Goal: Task Accomplishment & Management: Manage account settings

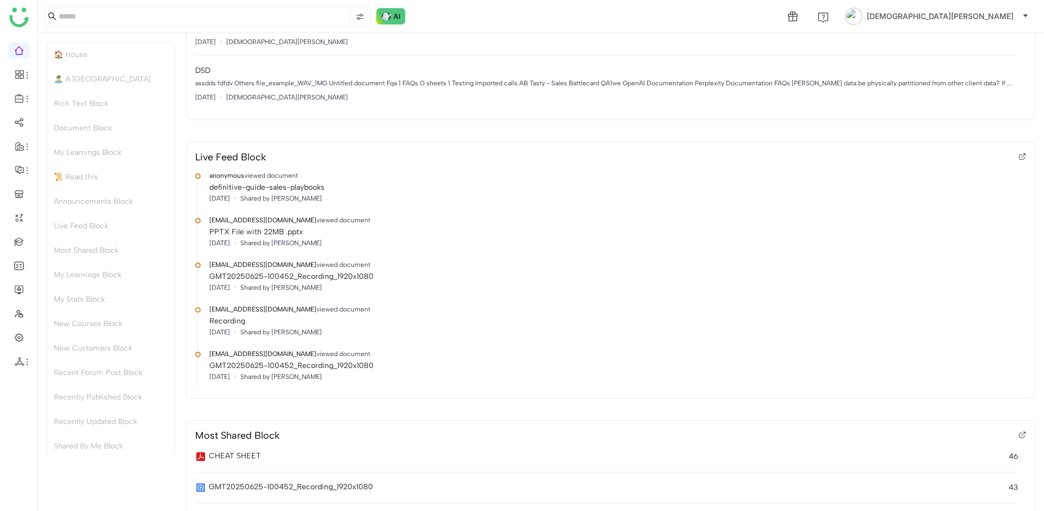
scroll to position [1053, 0]
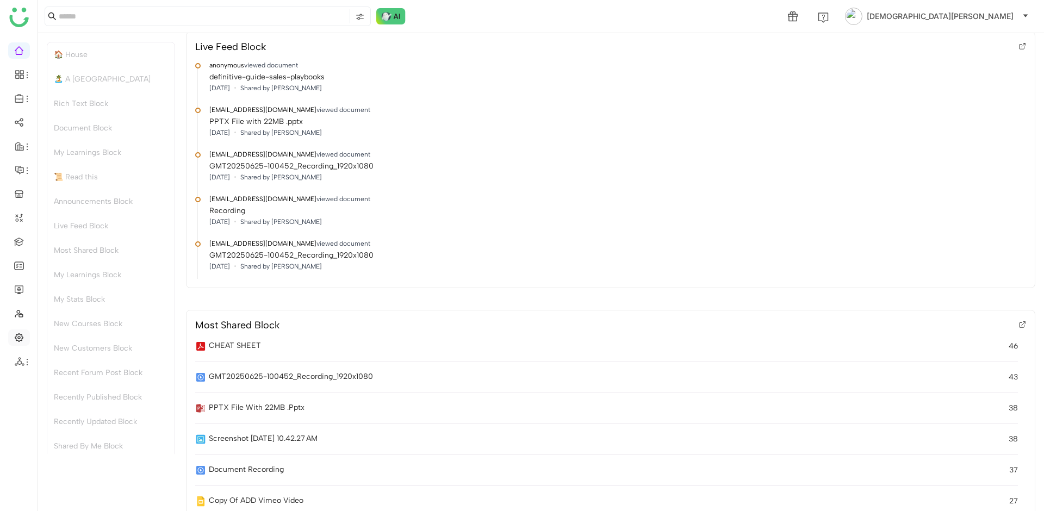
click at [18, 339] on link at bounding box center [19, 336] width 10 height 9
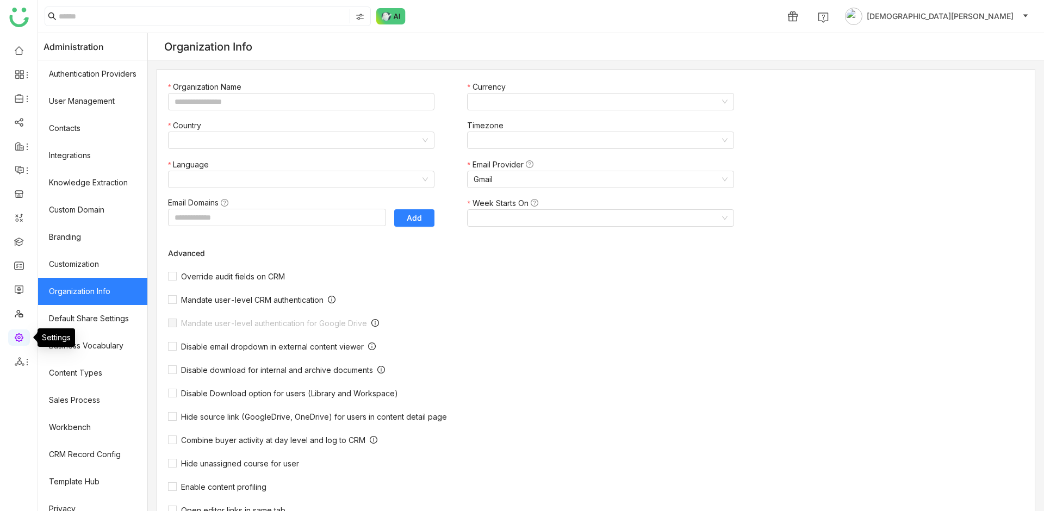
type input "*******"
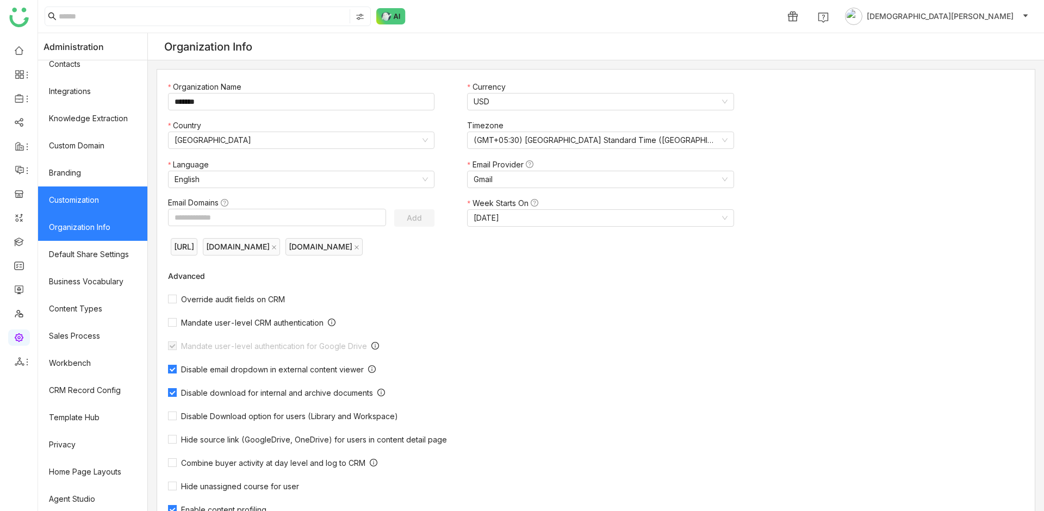
scroll to position [66, 0]
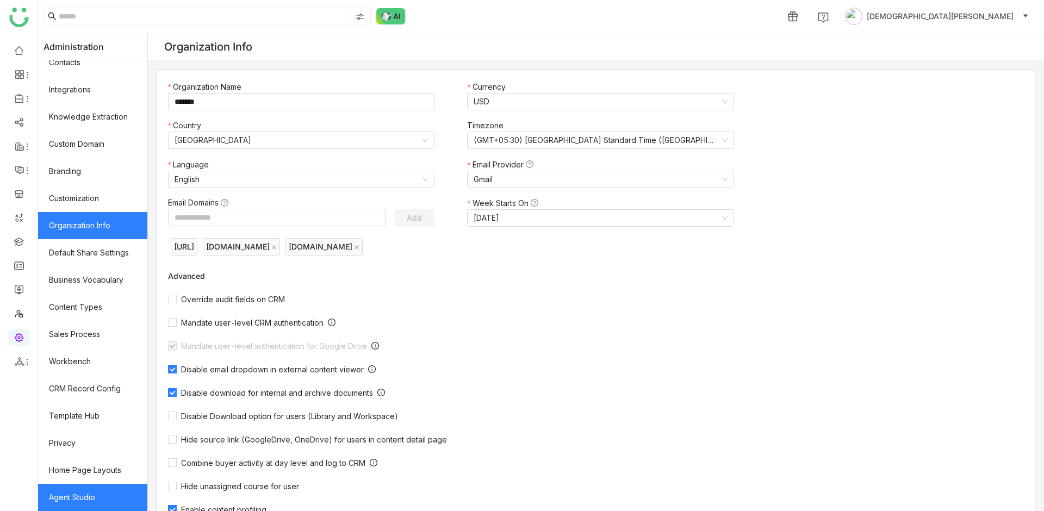
click at [76, 494] on link "Agent Studio" at bounding box center [92, 497] width 109 height 27
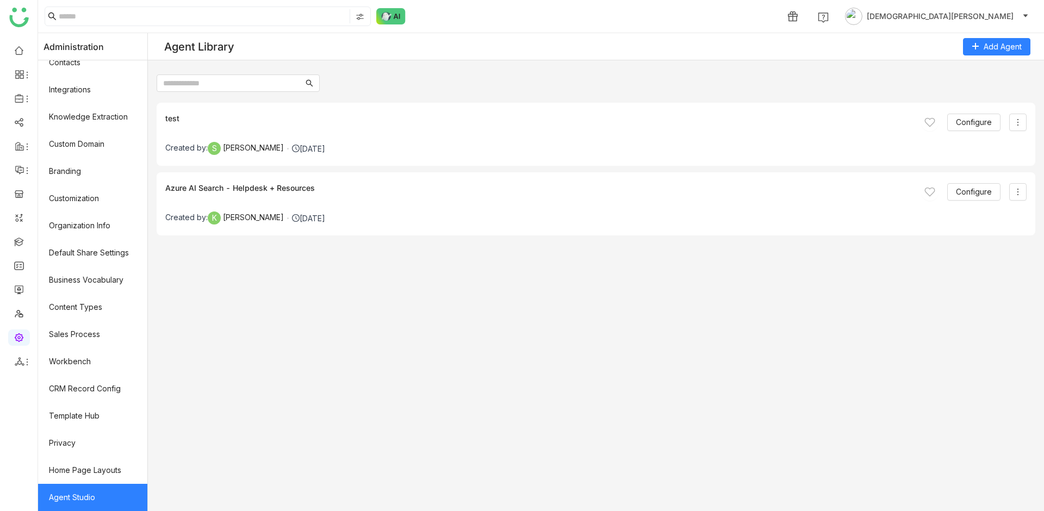
click at [1006, 122] on div "Configure" at bounding box center [973, 122] width 105 height 17
click at [1012, 123] on span at bounding box center [1017, 122] width 16 height 9
click at [951, 119] on button "Configure" at bounding box center [973, 122] width 53 height 17
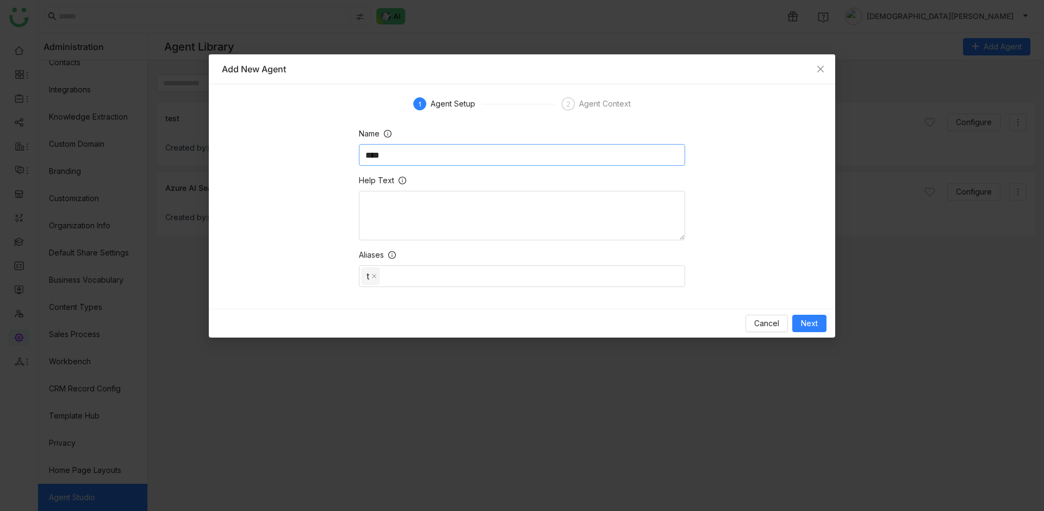
click at [433, 153] on input "****" at bounding box center [522, 155] width 326 height 22
type input "**********"
click at [806, 322] on span "Next" at bounding box center [809, 323] width 17 height 12
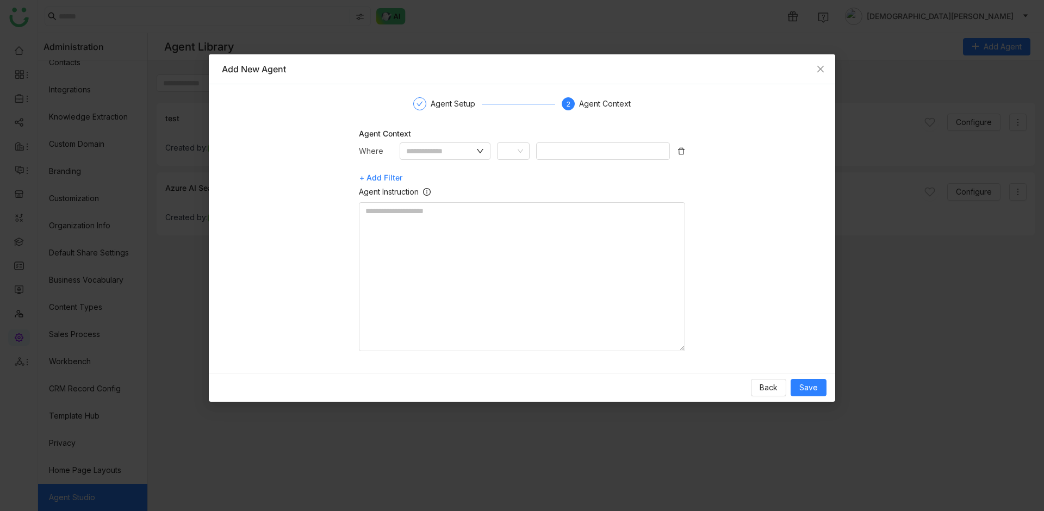
click at [683, 151] on icon at bounding box center [681, 151] width 7 height 7
click at [810, 384] on span "Save" at bounding box center [808, 388] width 18 height 12
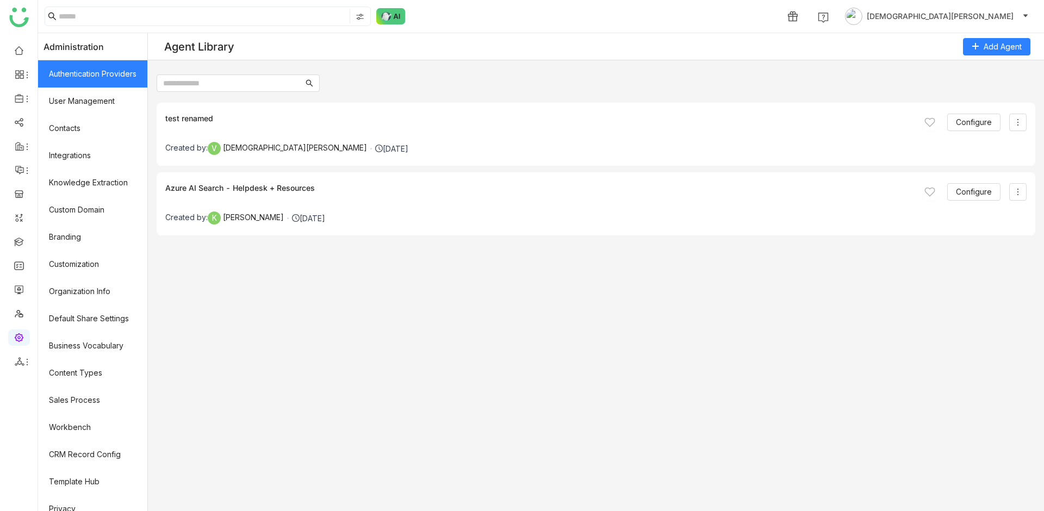
click at [79, 79] on link "Authentication Providers" at bounding box center [92, 73] width 109 height 27
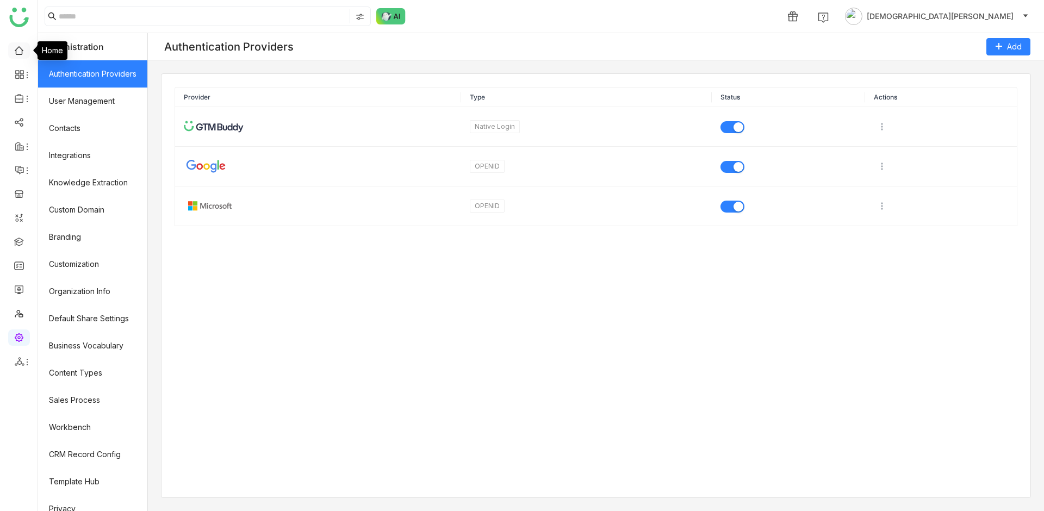
click at [15, 45] on link at bounding box center [19, 49] width 10 height 9
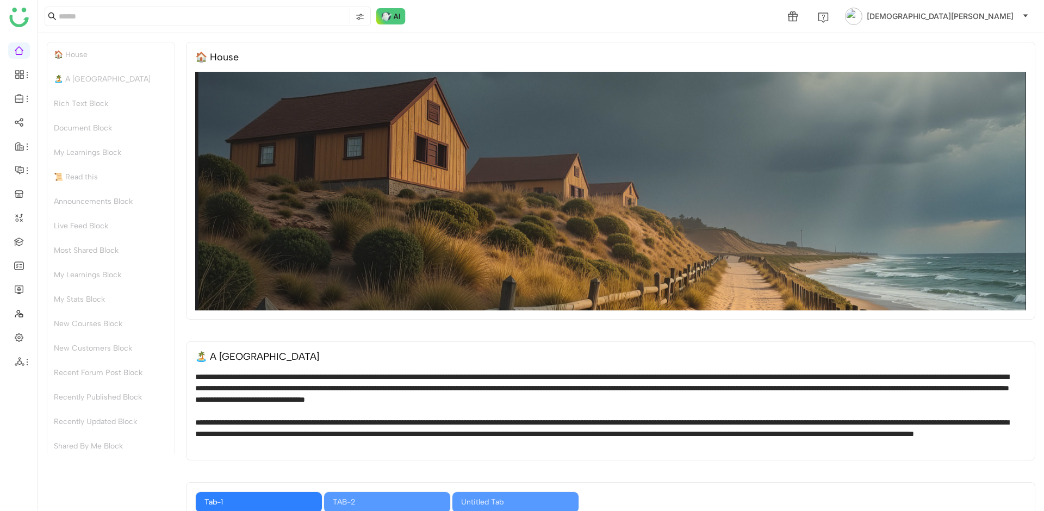
click at [74, 84] on div "🏝️ A [GEOGRAPHIC_DATA]" at bounding box center [110, 79] width 127 height 24
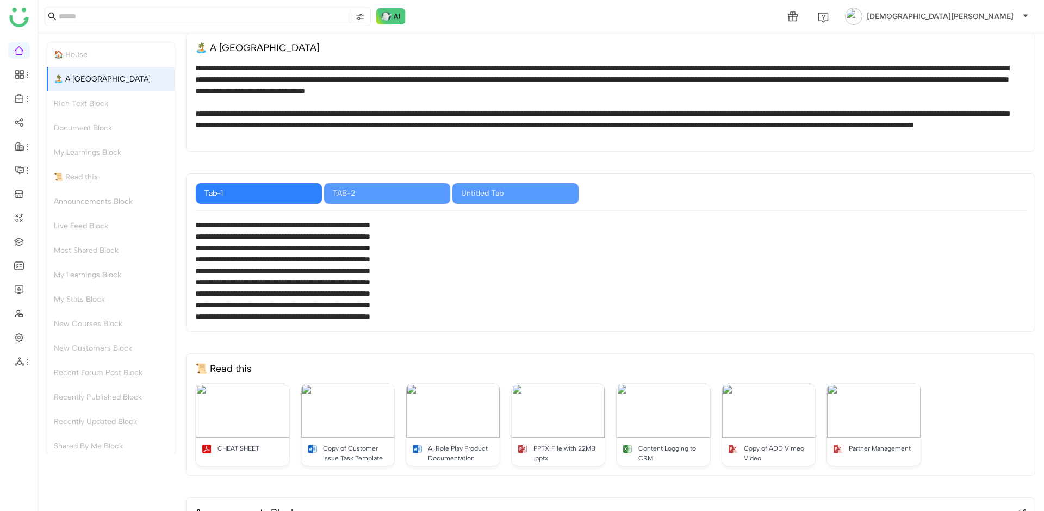
click at [76, 101] on div "Rich Text Block" at bounding box center [110, 103] width 127 height 24
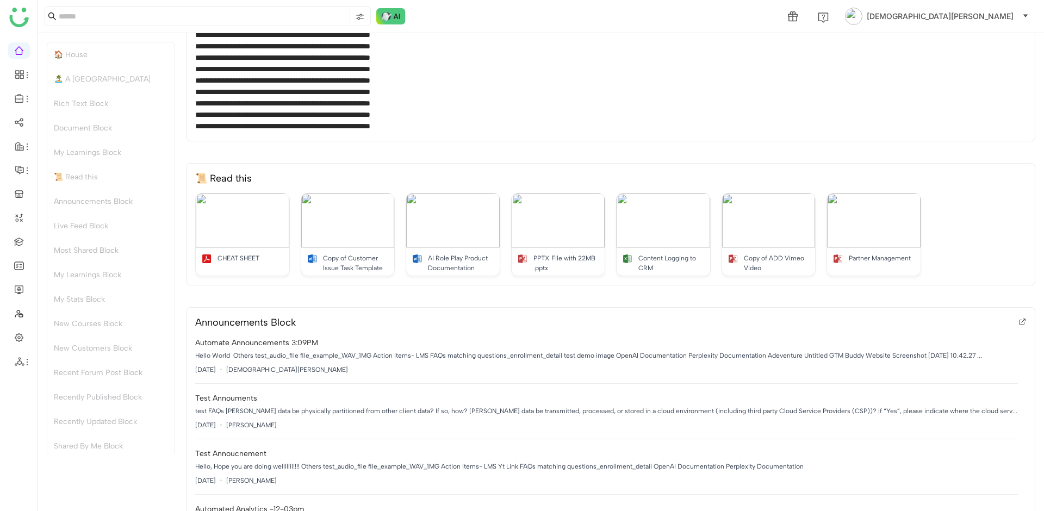
click at [79, 136] on div "Document Block" at bounding box center [110, 128] width 127 height 24
click at [80, 186] on div "📜 Read this" at bounding box center [110, 177] width 127 height 24
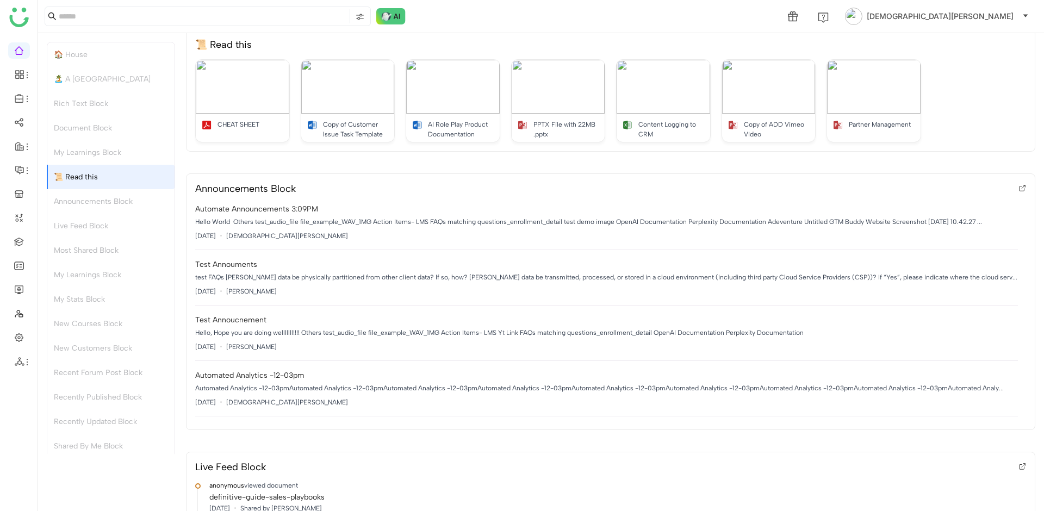
click at [82, 233] on div "Live Feed Block" at bounding box center [110, 226] width 127 height 24
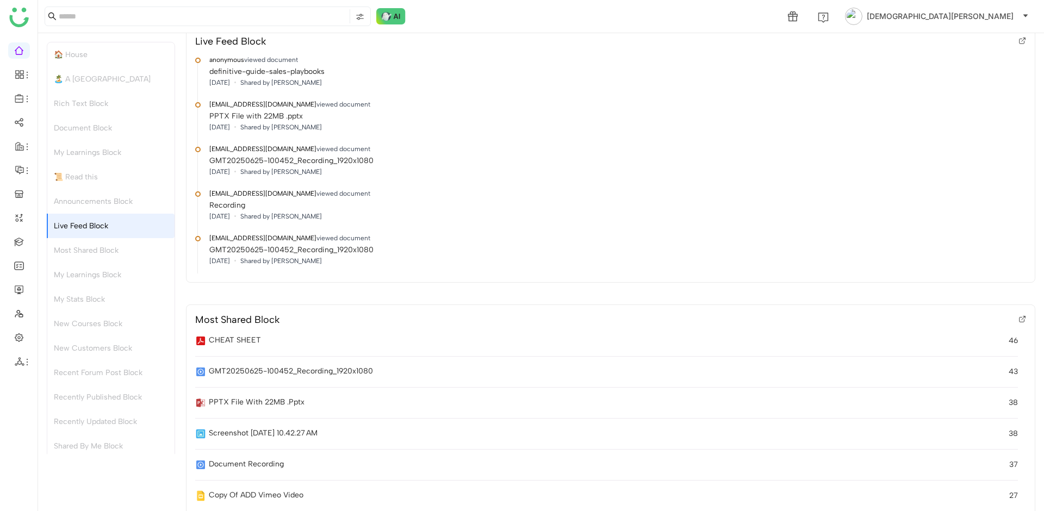
click at [90, 274] on div "My Learnings Block" at bounding box center [110, 275] width 127 height 24
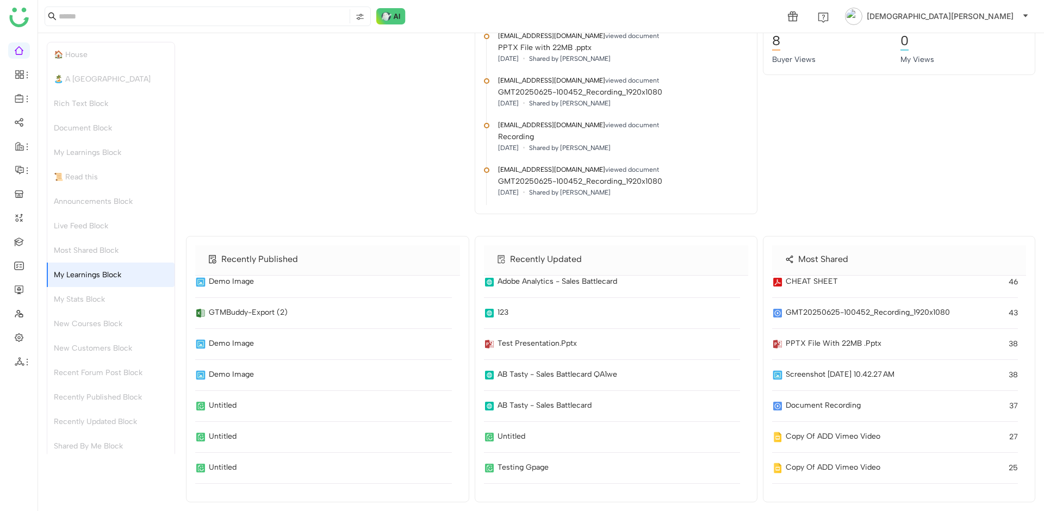
scroll to position [4258, 0]
click at [103, 59] on div "🏠 House" at bounding box center [110, 54] width 127 height 24
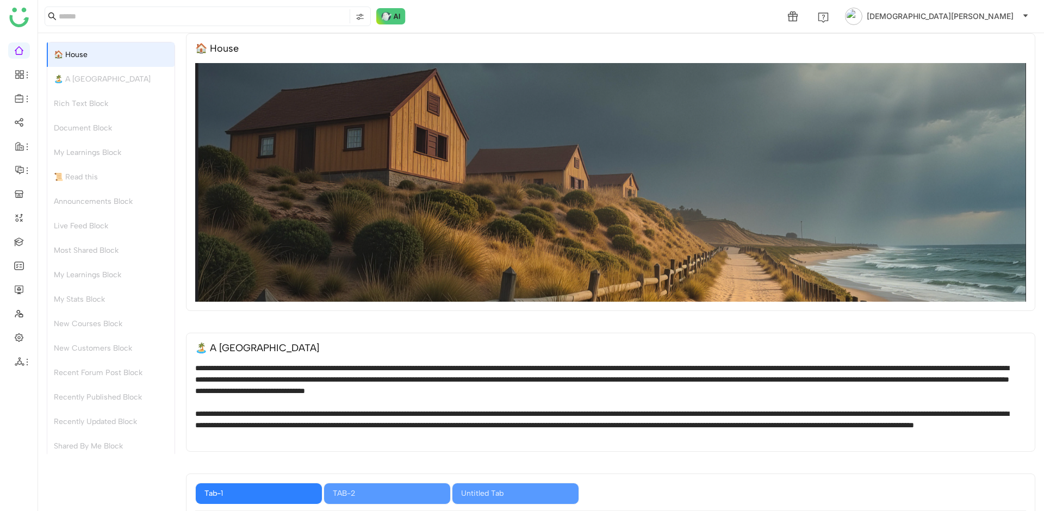
click at [125, 385] on div "Recently Published Block" at bounding box center [110, 397] width 127 height 24
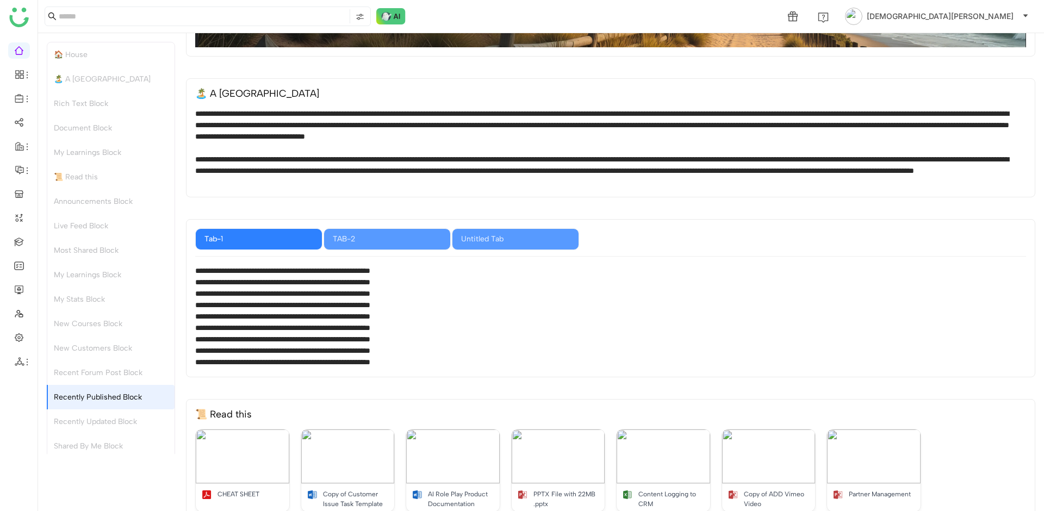
scroll to position [260, 0]
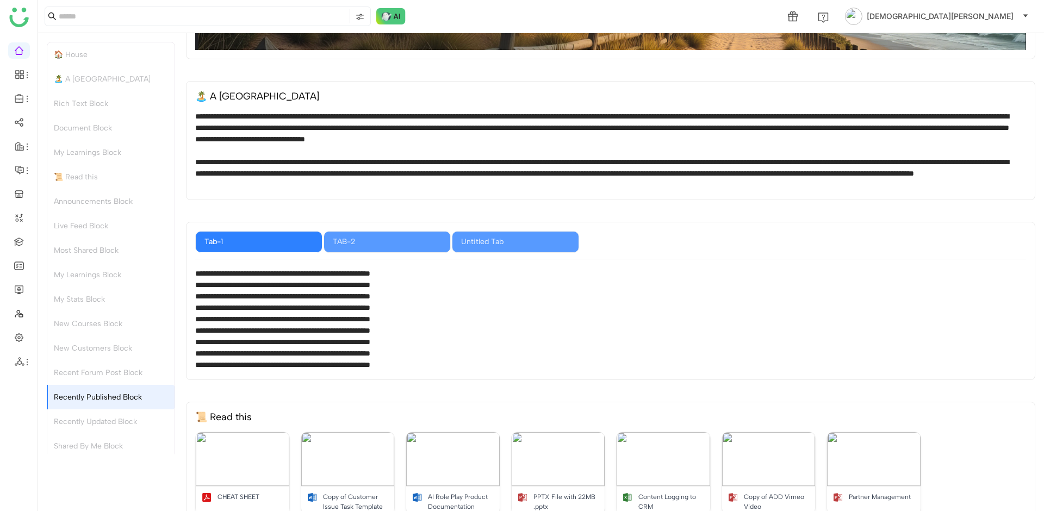
click at [130, 193] on div "Announcements Block" at bounding box center [110, 201] width 127 height 24
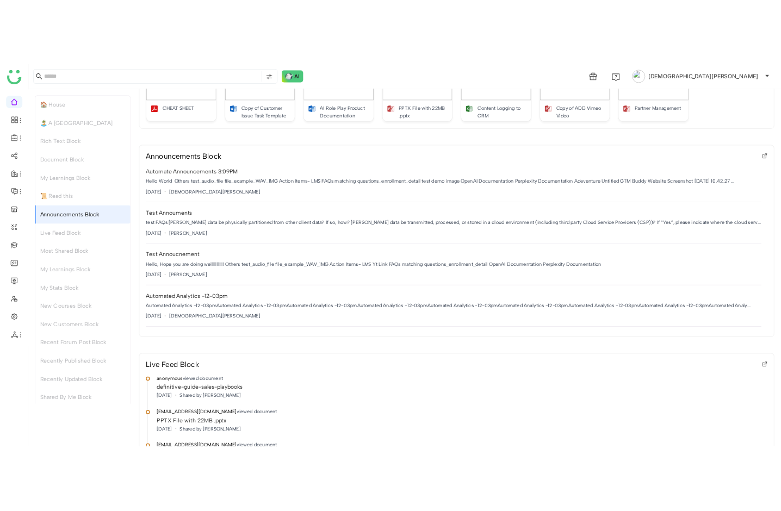
scroll to position [780, 0]
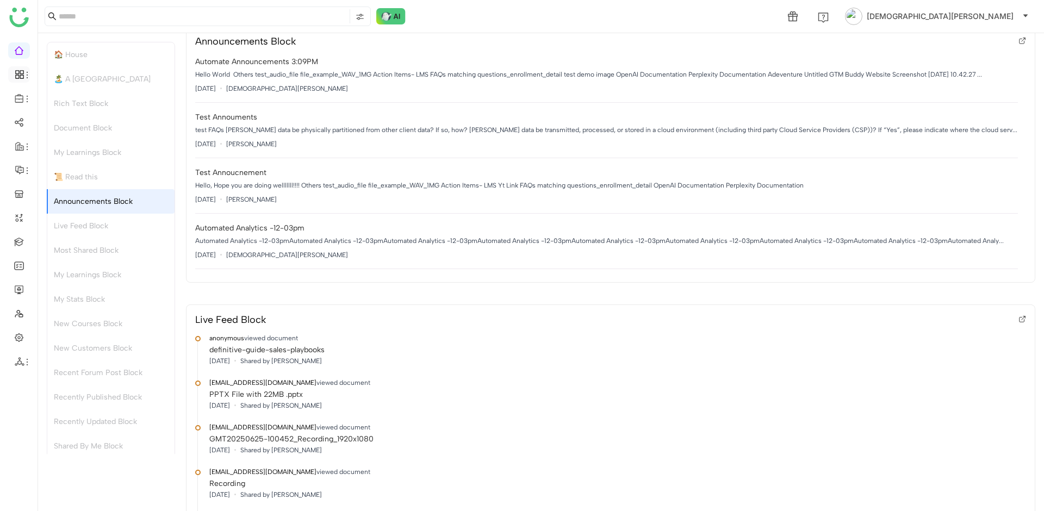
click at [21, 73] on icon at bounding box center [22, 72] width 4 height 4
click at [16, 99] on icon at bounding box center [20, 98] width 10 height 10
click at [49, 161] on link "Library" at bounding box center [75, 161] width 71 height 8
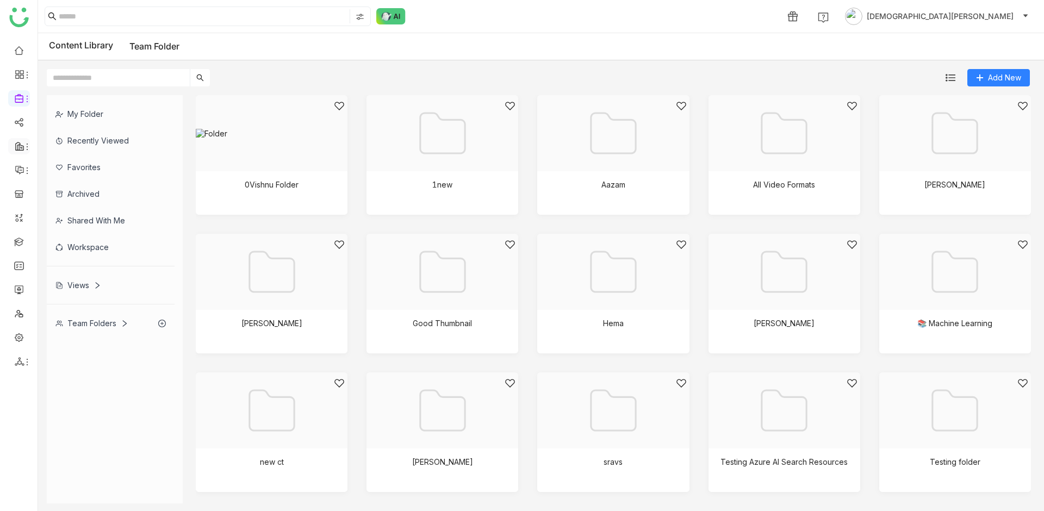
click at [27, 143] on icon at bounding box center [27, 146] width 9 height 9
click at [26, 179] on ul at bounding box center [19, 206] width 38 height 342
click at [26, 172] on icon at bounding box center [27, 170] width 9 height 9
click at [29, 173] on ul at bounding box center [19, 206] width 38 height 342
click at [23, 172] on icon at bounding box center [27, 170] width 9 height 9
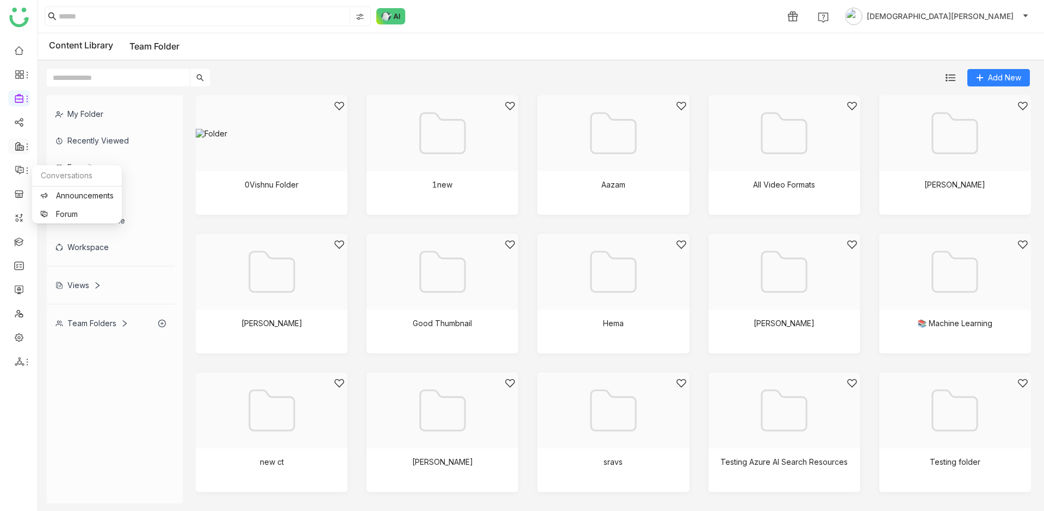
click at [25, 148] on icon at bounding box center [27, 146] width 9 height 9
click at [26, 166] on icon at bounding box center [27, 170] width 9 height 9
click at [18, 146] on icon at bounding box center [19, 146] width 9 height 9
click at [23, 169] on icon at bounding box center [27, 170] width 9 height 9
click at [21, 73] on icon at bounding box center [20, 75] width 10 height 10
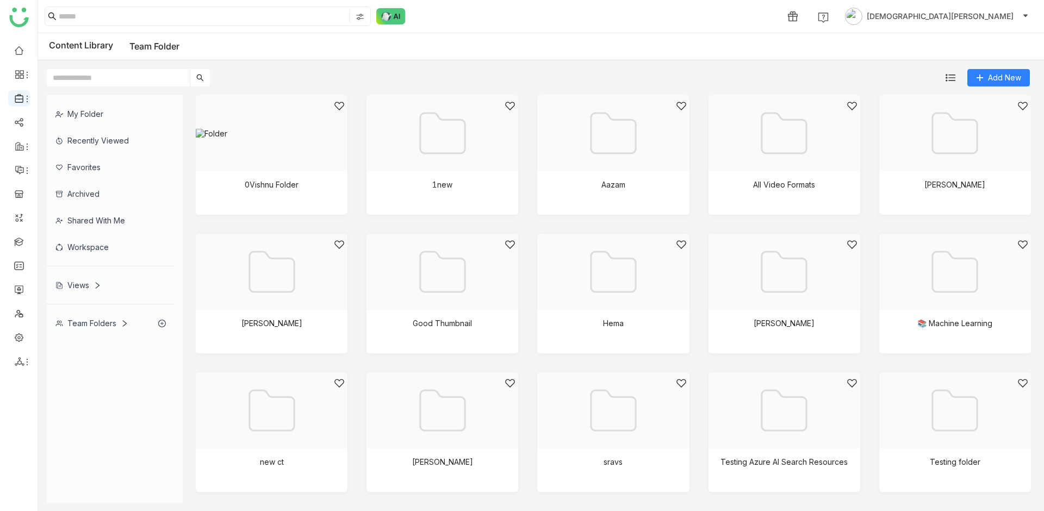
click at [24, 100] on icon at bounding box center [27, 99] width 9 height 9
click at [54, 124] on link "FAQs" at bounding box center [75, 124] width 71 height 8
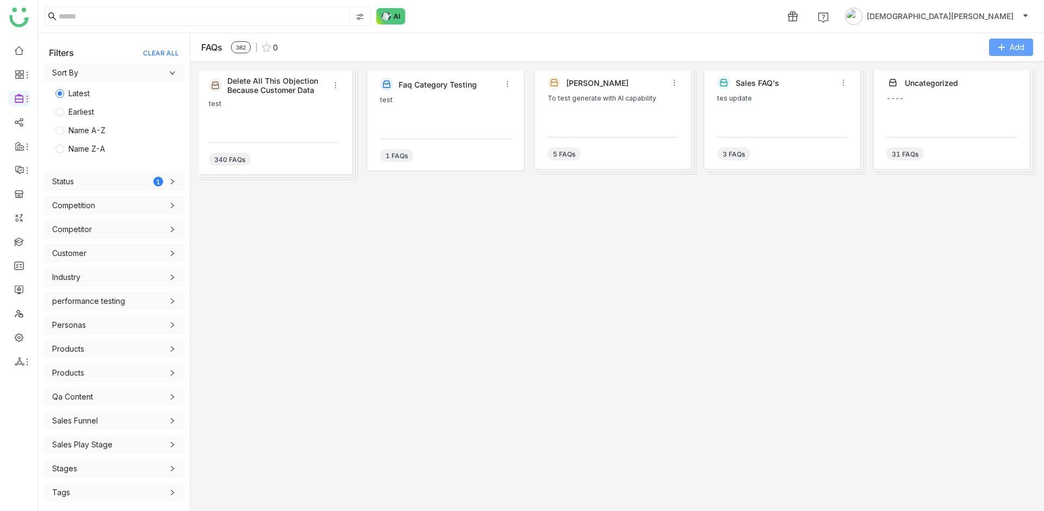
click at [1010, 52] on span "Add" at bounding box center [1016, 47] width 15 height 12
click at [994, 95] on li "Add FAQ" at bounding box center [989, 92] width 87 height 22
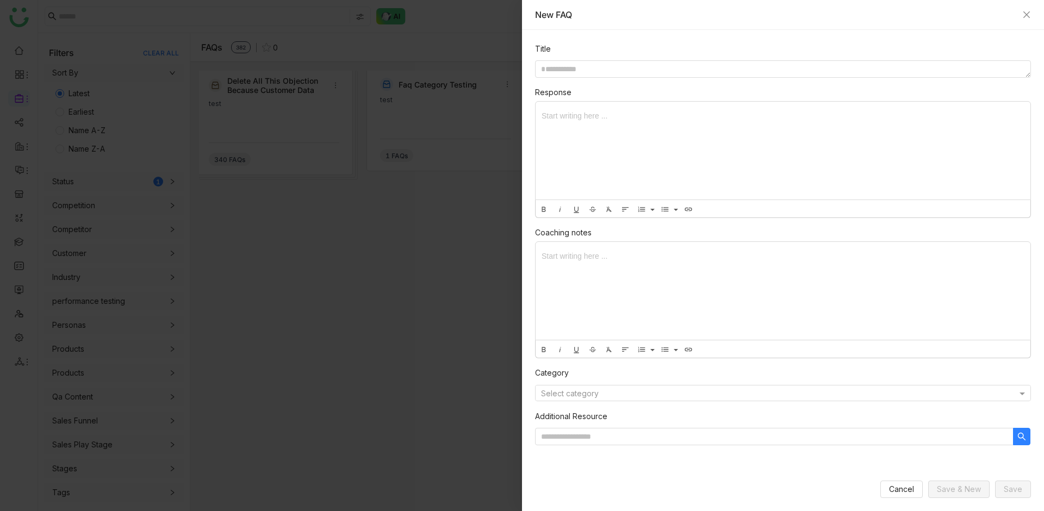
click at [1031, 17] on div "New FAQ" at bounding box center [783, 15] width 522 height 30
click at [1027, 16] on icon "Close" at bounding box center [1026, 14] width 9 height 9
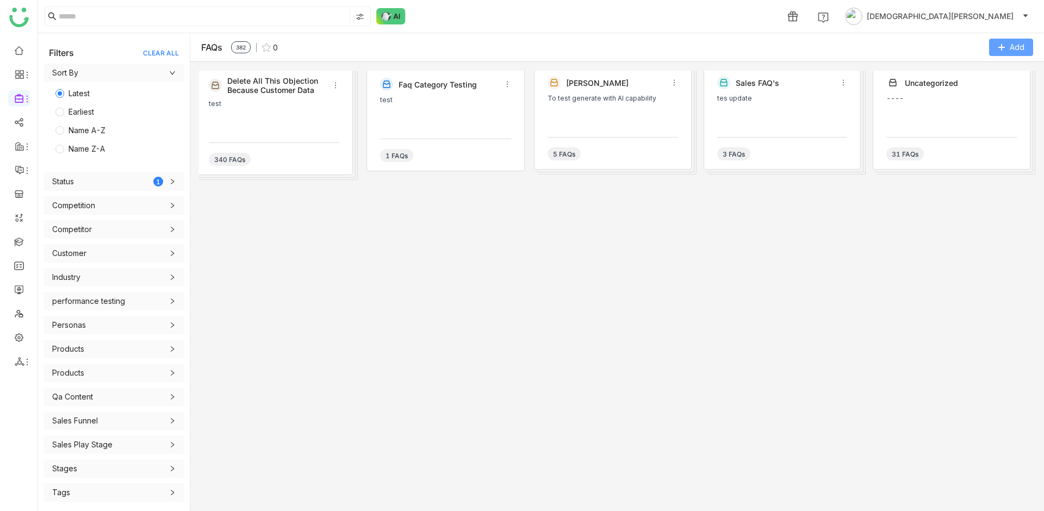
click at [1017, 50] on span "Add" at bounding box center [1016, 47] width 15 height 12
click at [1000, 73] on Category "Add Category" at bounding box center [989, 70] width 51 height 12
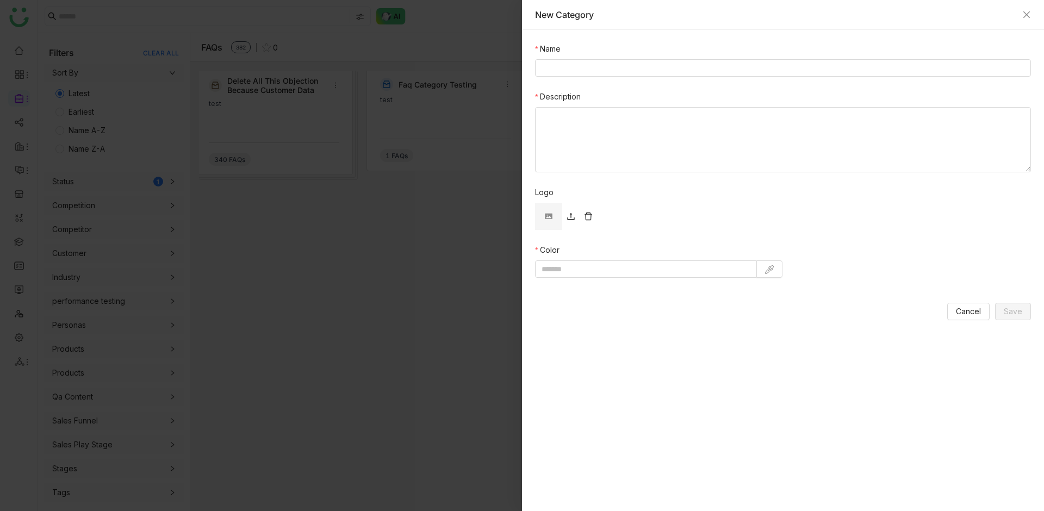
click at [544, 215] on img at bounding box center [548, 216] width 27 height 27
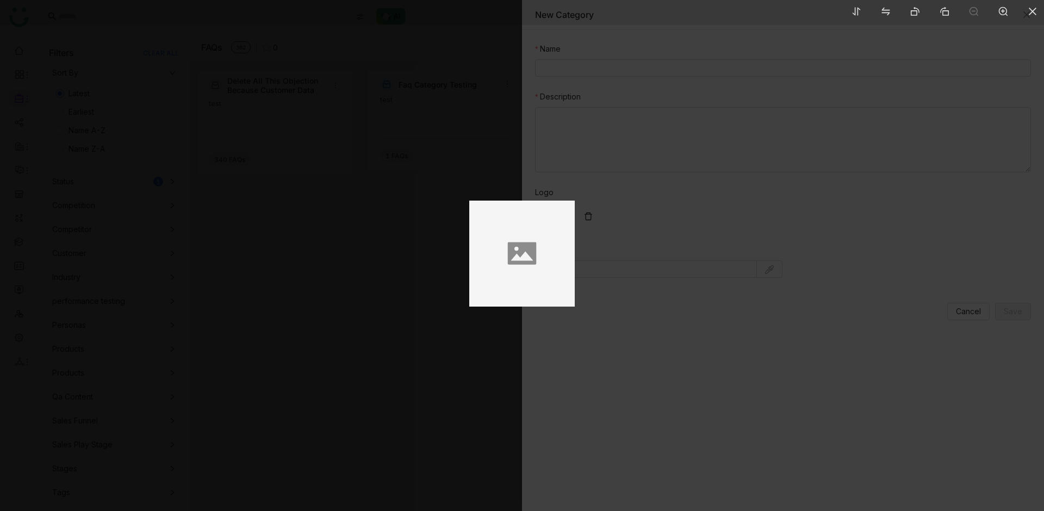
click at [533, 246] on img at bounding box center [521, 254] width 105 height 106
click at [598, 240] on div at bounding box center [522, 255] width 1044 height 511
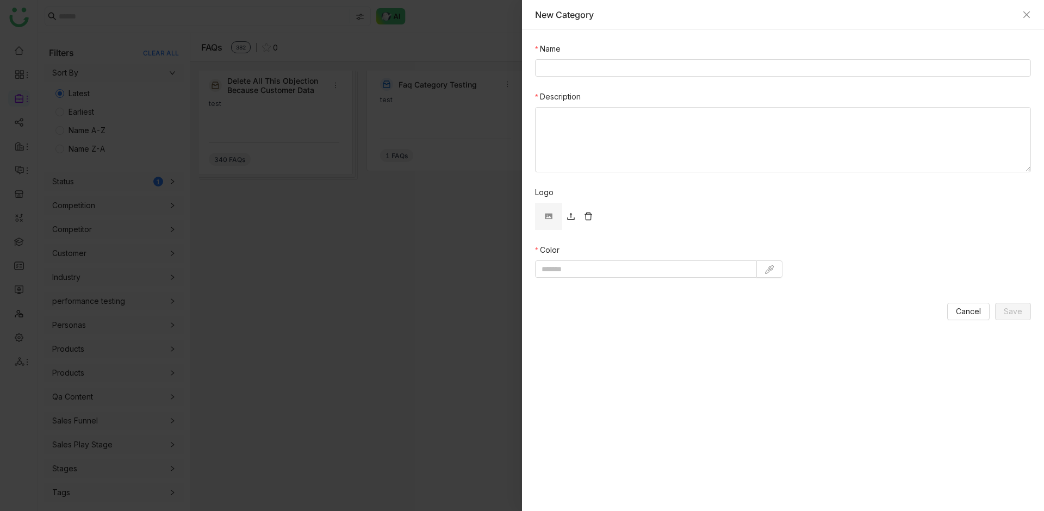
click at [565, 217] on link at bounding box center [570, 216] width 17 height 17
click at [570, 217] on icon at bounding box center [570, 216] width 9 height 9
click at [574, 266] on input at bounding box center [646, 268] width 222 height 17
click at [551, 133] on textarea "Description" at bounding box center [783, 139] width 496 height 65
click at [407, 141] on div at bounding box center [522, 255] width 1044 height 511
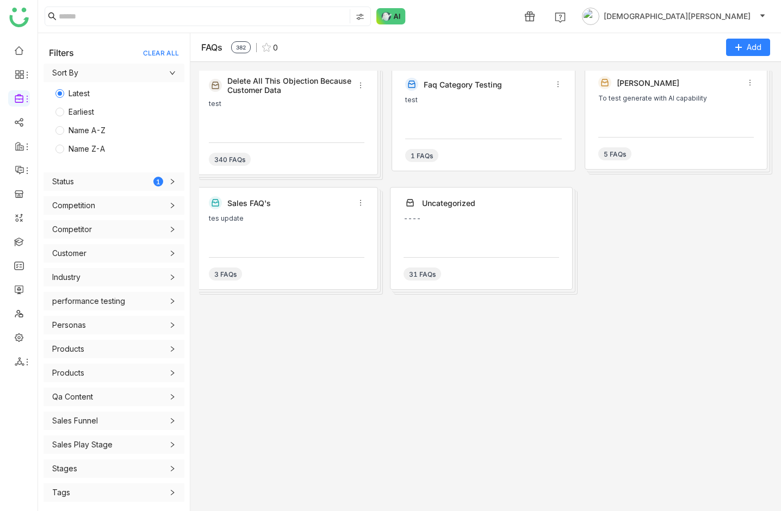
click at [31, 363] on ul at bounding box center [19, 206] width 38 height 342
click at [28, 362] on icon at bounding box center [27, 362] width 9 height 9
click at [64, 385] on link "List" at bounding box center [77, 387] width 75 height 8
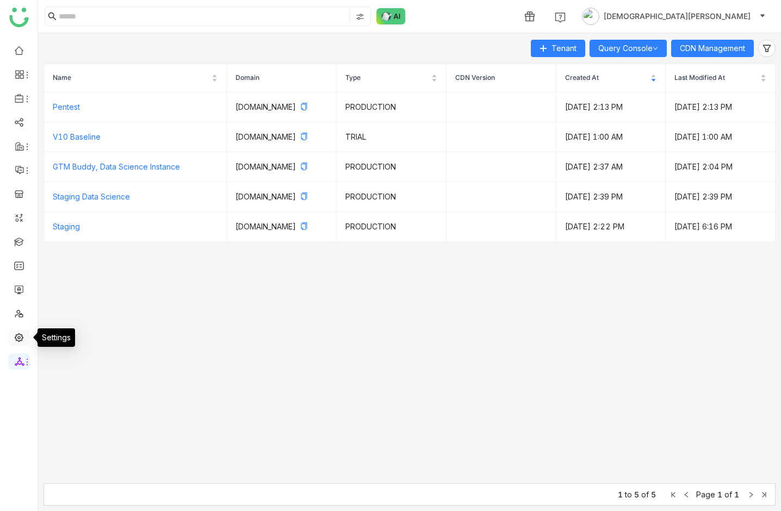
click at [23, 341] on link at bounding box center [19, 336] width 10 height 9
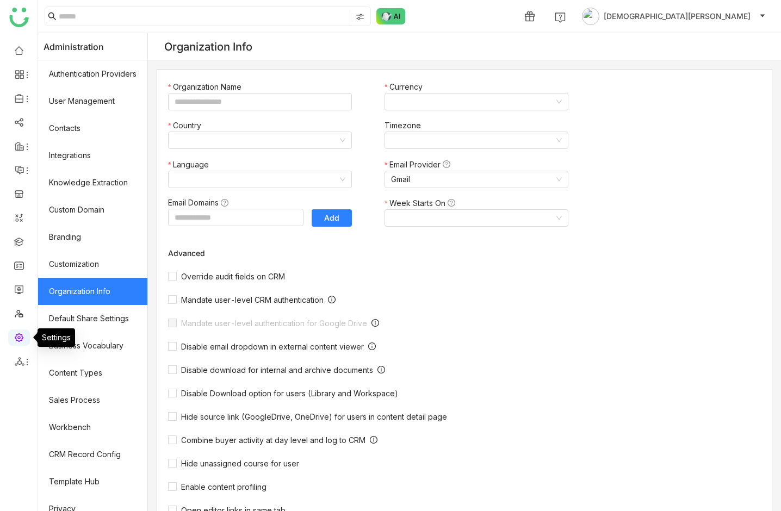
type input "*******"
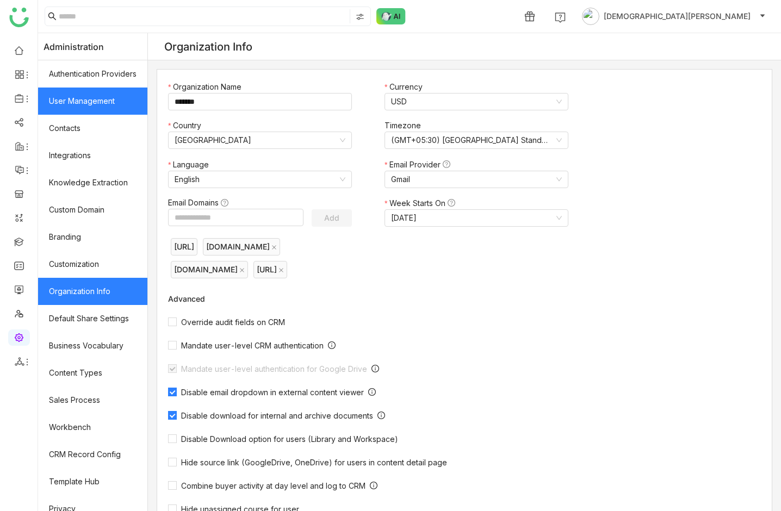
click at [105, 104] on link "User Management" at bounding box center [92, 101] width 109 height 27
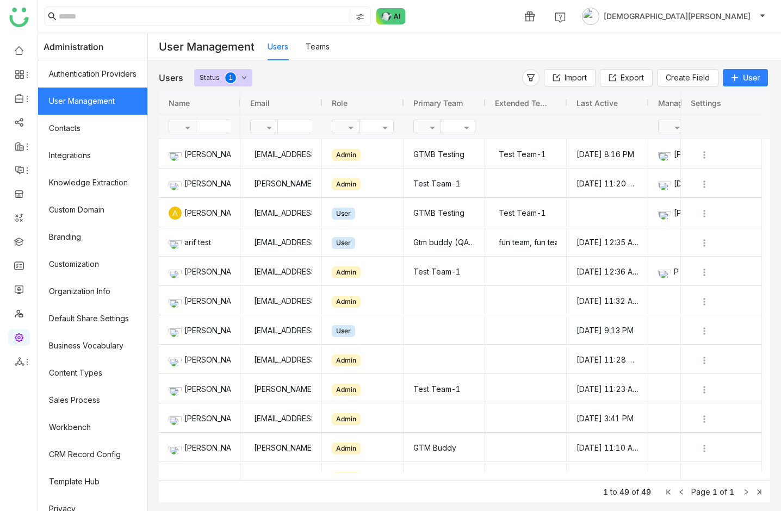
click at [308, 124] on input "text" at bounding box center [317, 126] width 79 height 13
type input "****"
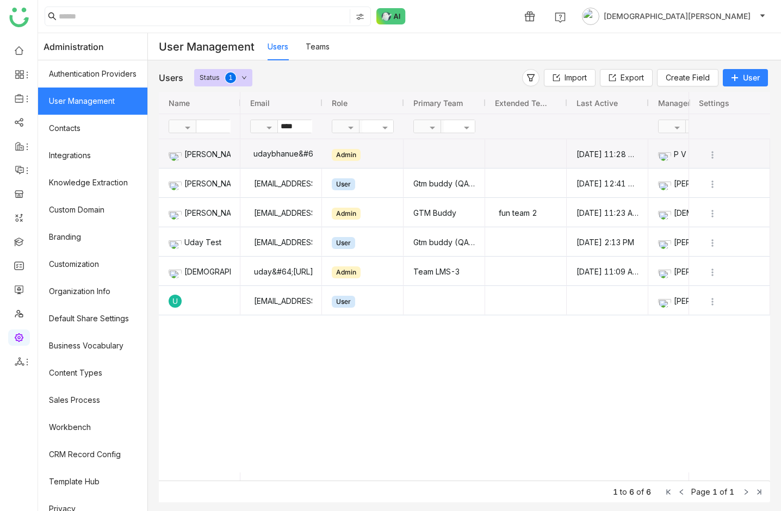
click at [307, 155] on div "udaybhanue&#64;gtmbuddy.ai" at bounding box center [280, 153] width 63 height 29
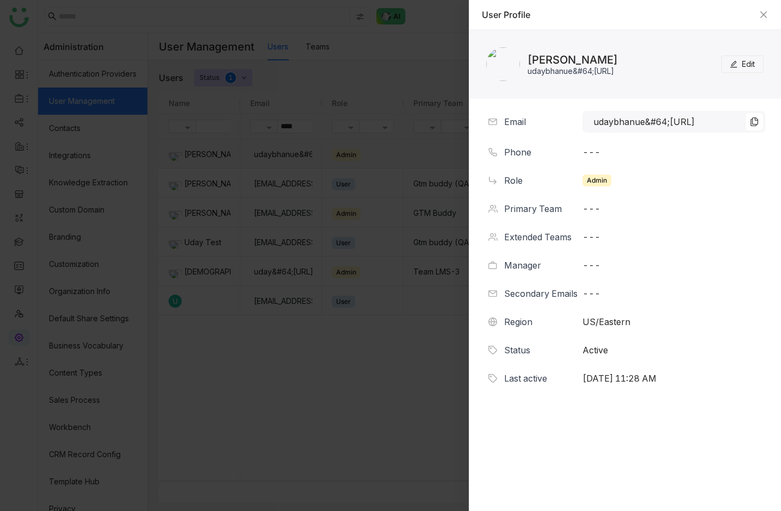
click at [745, 68] on span "Edit" at bounding box center [747, 64] width 13 height 12
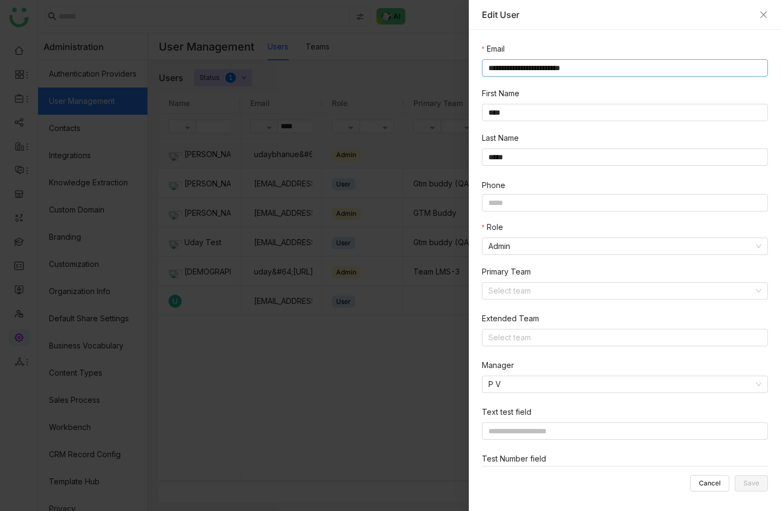
drag, startPoint x: 555, startPoint y: 67, endPoint x: 534, endPoint y: 67, distance: 21.2
click at [534, 67] on input "**********" at bounding box center [625, 67] width 286 height 17
type input "**********"
click at [748, 483] on span "Save" at bounding box center [751, 483] width 16 height 0
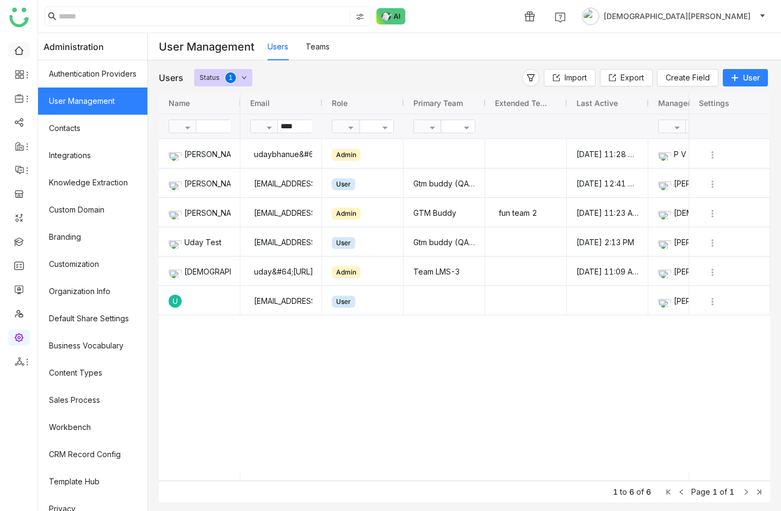
click at [30, 55] on ul at bounding box center [19, 206] width 38 height 342
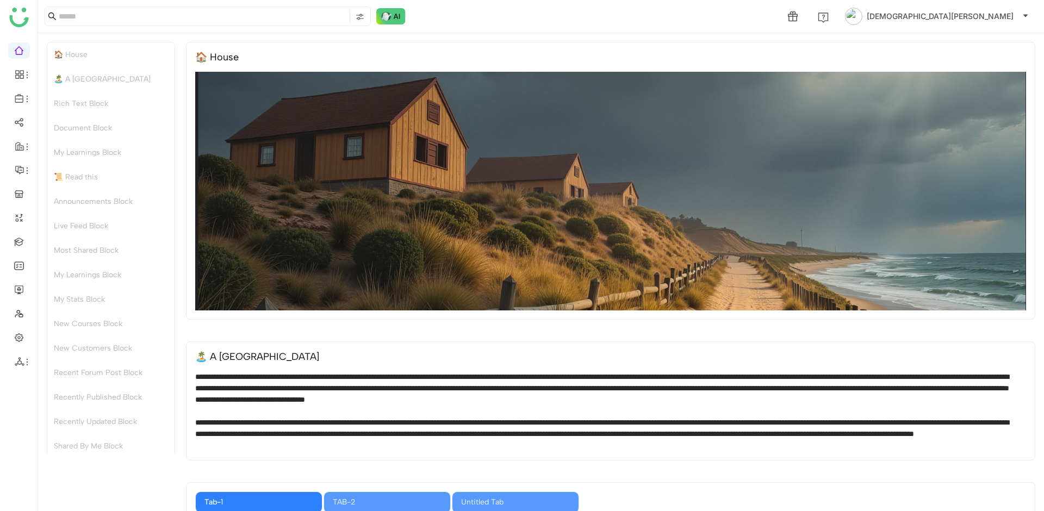
click at [410, 72] on div "🏠 House" at bounding box center [610, 181] width 849 height 278
click at [18, 335] on link at bounding box center [19, 336] width 10 height 9
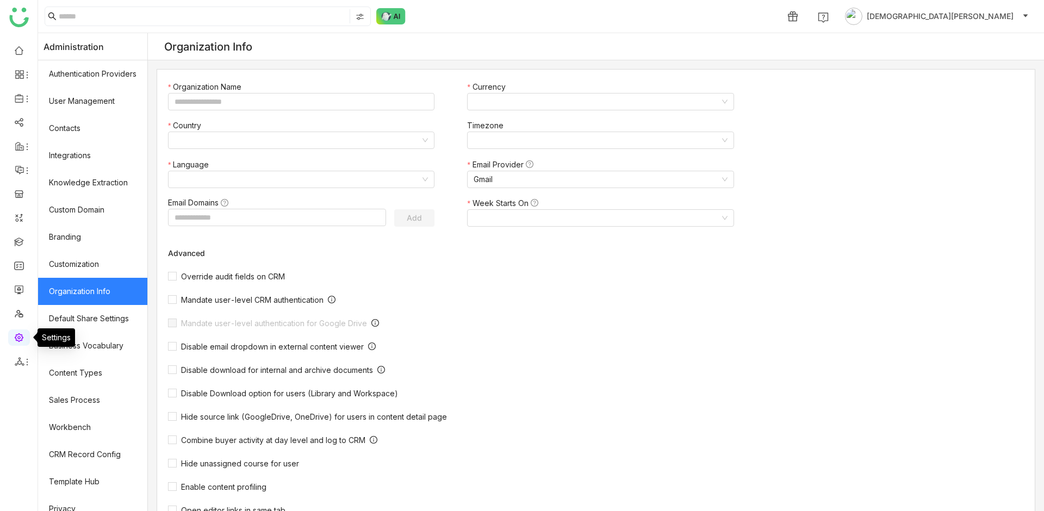
type input "*******"
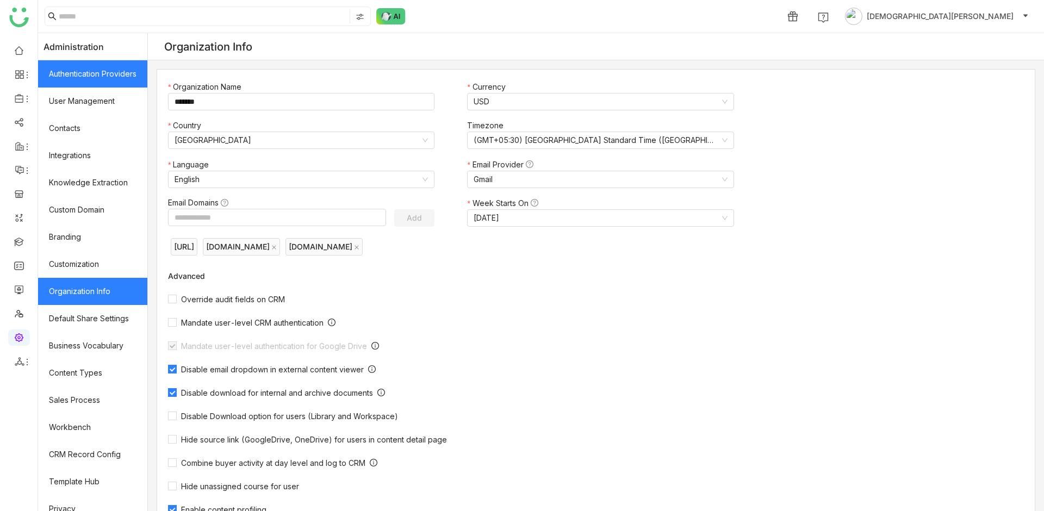
click at [117, 78] on link "Authentication Providers" at bounding box center [92, 73] width 109 height 27
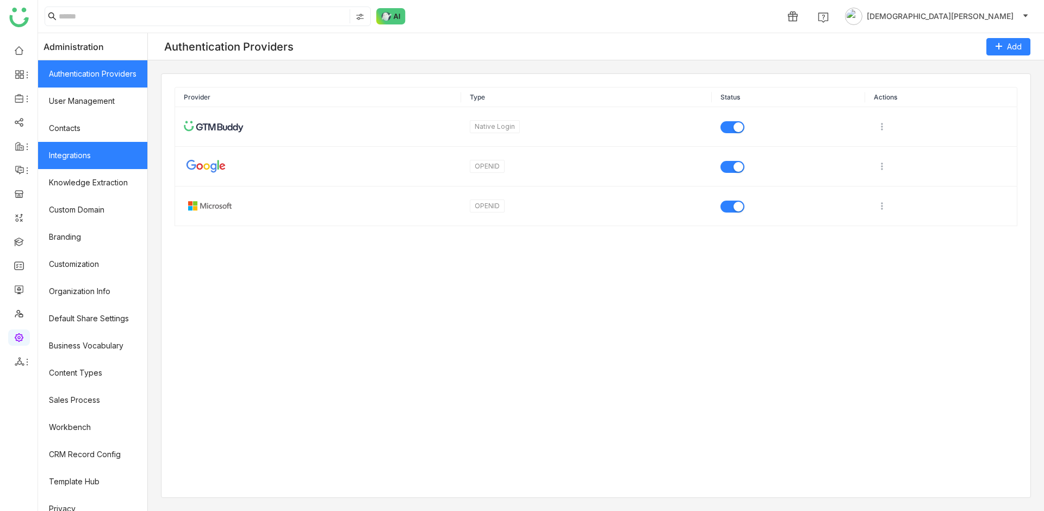
click at [83, 154] on link "Integrations" at bounding box center [92, 155] width 109 height 27
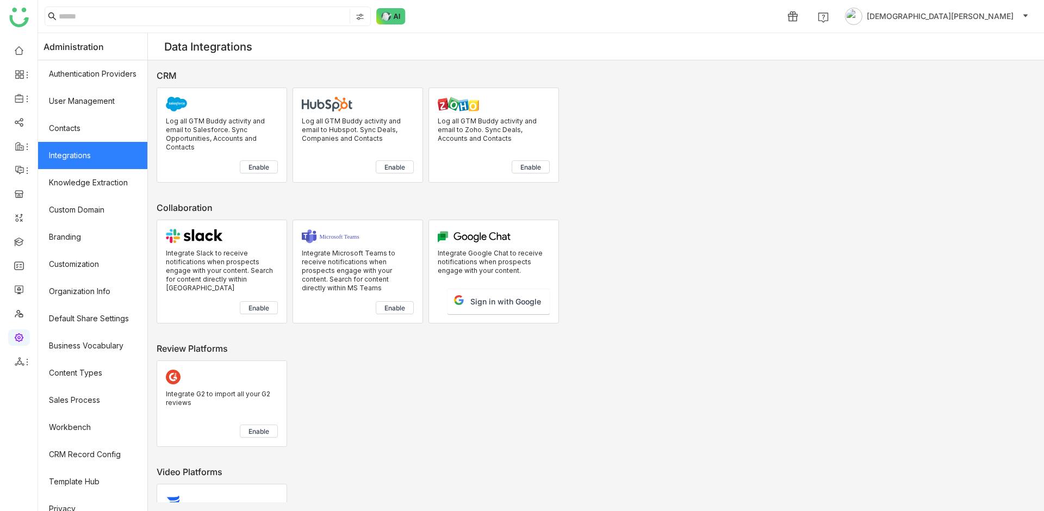
click at [84, 154] on link "Integrations" at bounding box center [92, 155] width 109 height 27
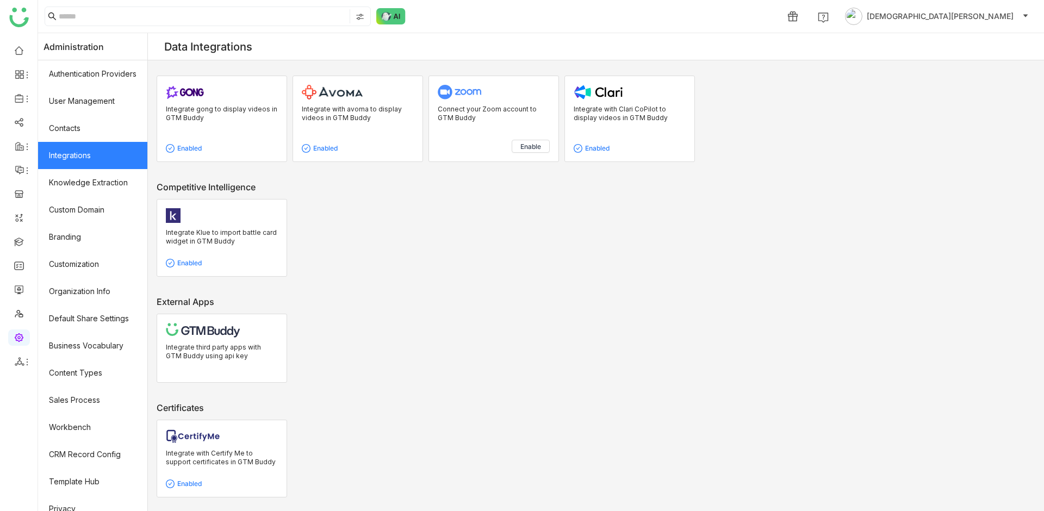
scroll to position [638, 0]
click at [257, 333] on div at bounding box center [222, 329] width 112 height 15
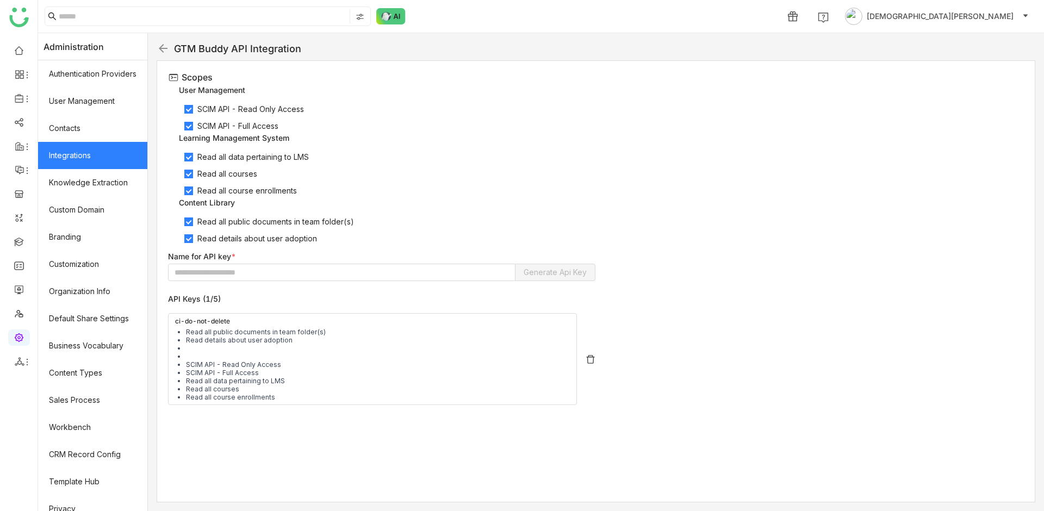
drag, startPoint x: 180, startPoint y: 321, endPoint x: 268, endPoint y: 324, distance: 88.1
click at [268, 324] on div "ci-do-not-delete Read all public documents in team folder(s) Read details about…" at bounding box center [372, 359] width 409 height 92
click at [214, 278] on input "text" at bounding box center [341, 272] width 347 height 17
click at [982, 18] on span "Vishnu Vardhan" at bounding box center [939, 16] width 147 height 12
click at [979, 93] on span "Logout" at bounding box center [969, 93] width 25 height 9
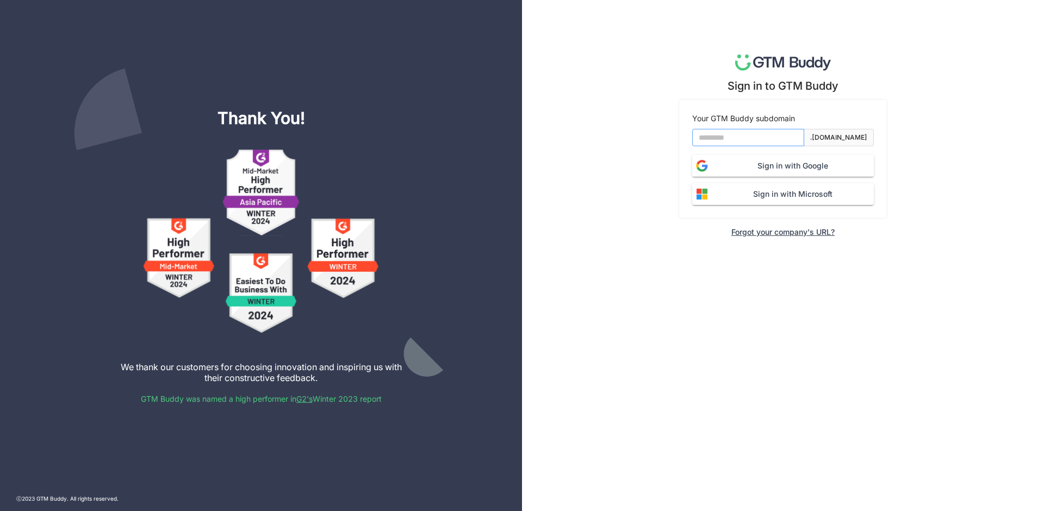
click at [790, 135] on input at bounding box center [748, 137] width 112 height 17
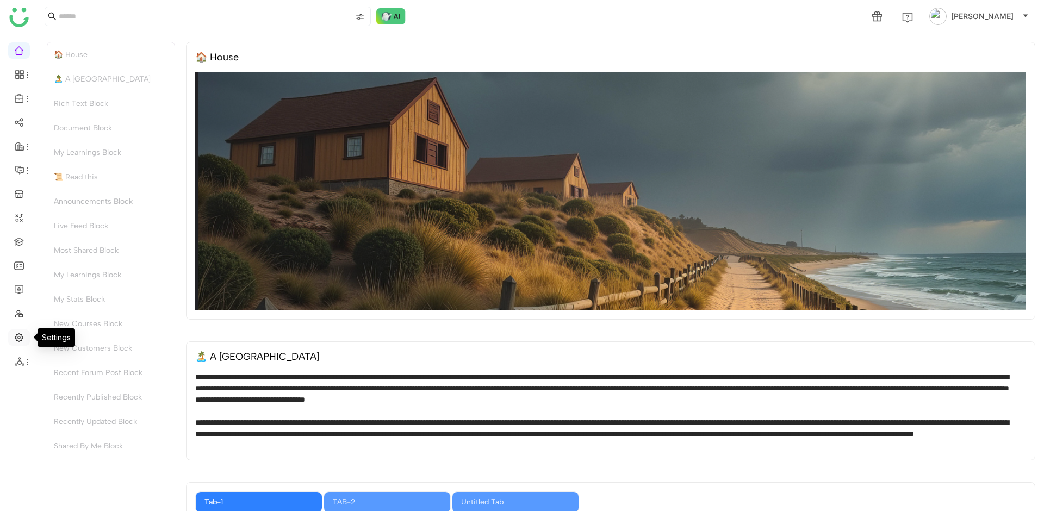
click at [21, 336] on link at bounding box center [19, 336] width 10 height 9
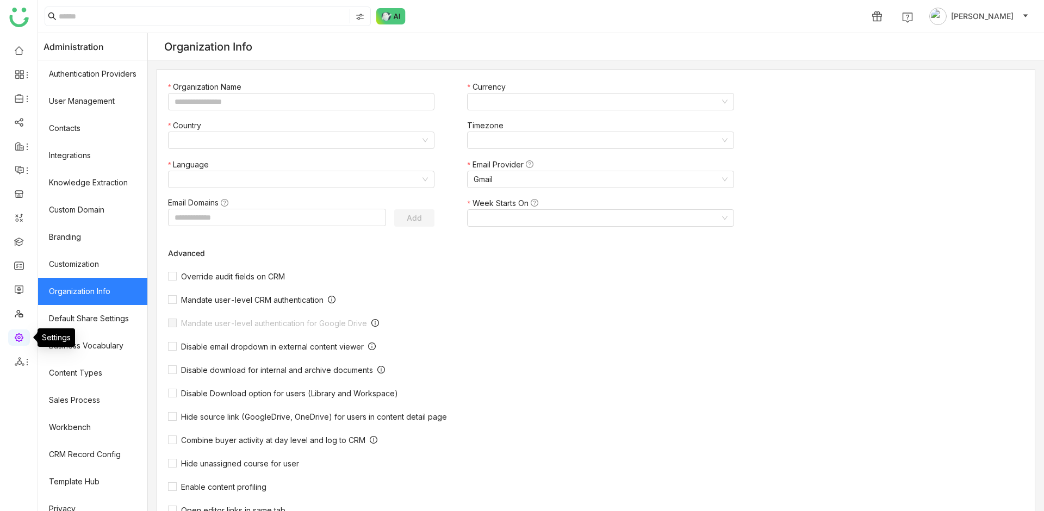
type input "*******"
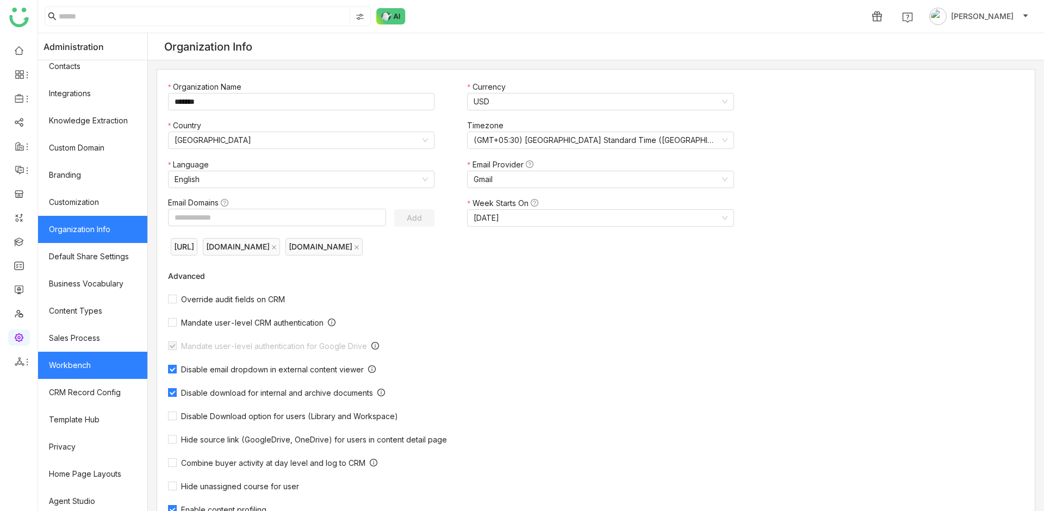
scroll to position [66, 0]
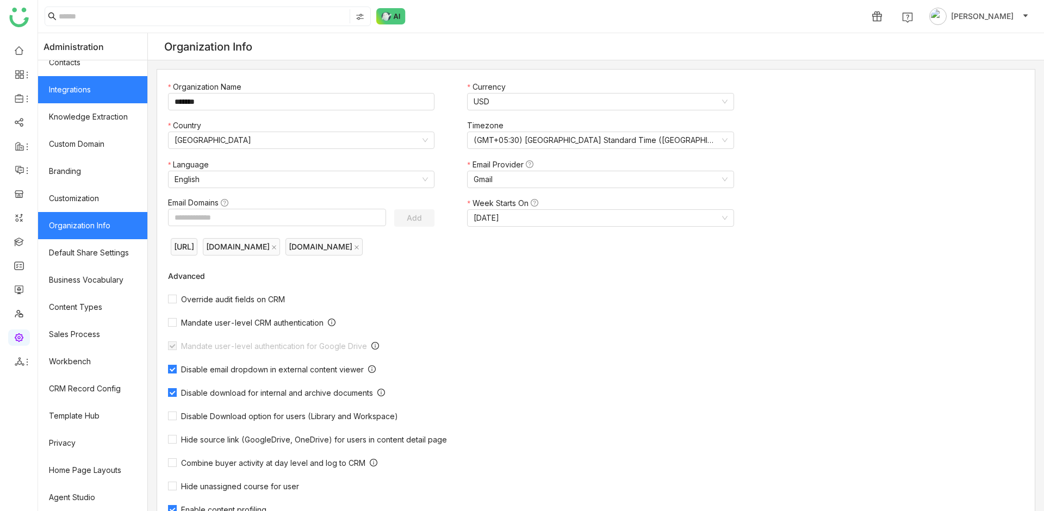
click at [108, 93] on link "Integrations" at bounding box center [92, 89] width 109 height 27
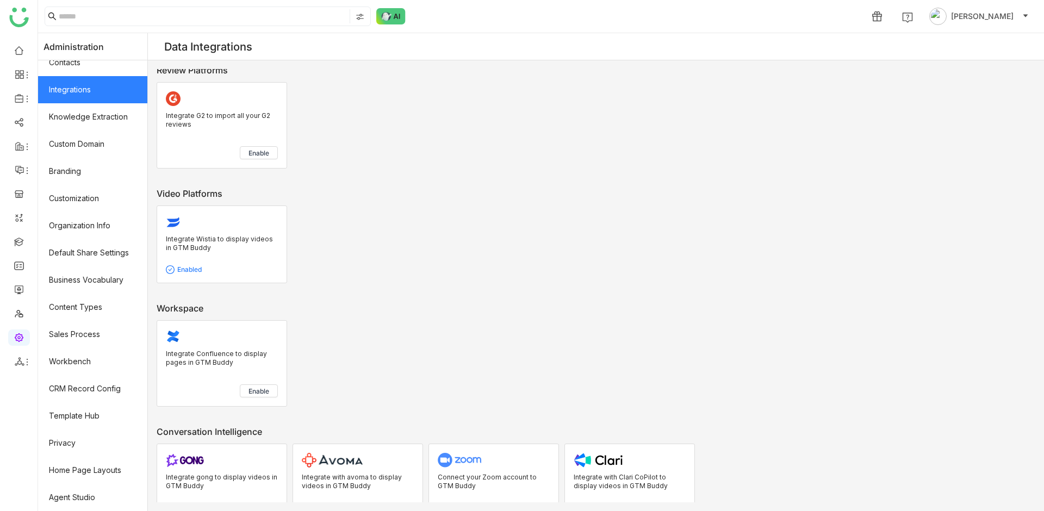
scroll to position [533, 0]
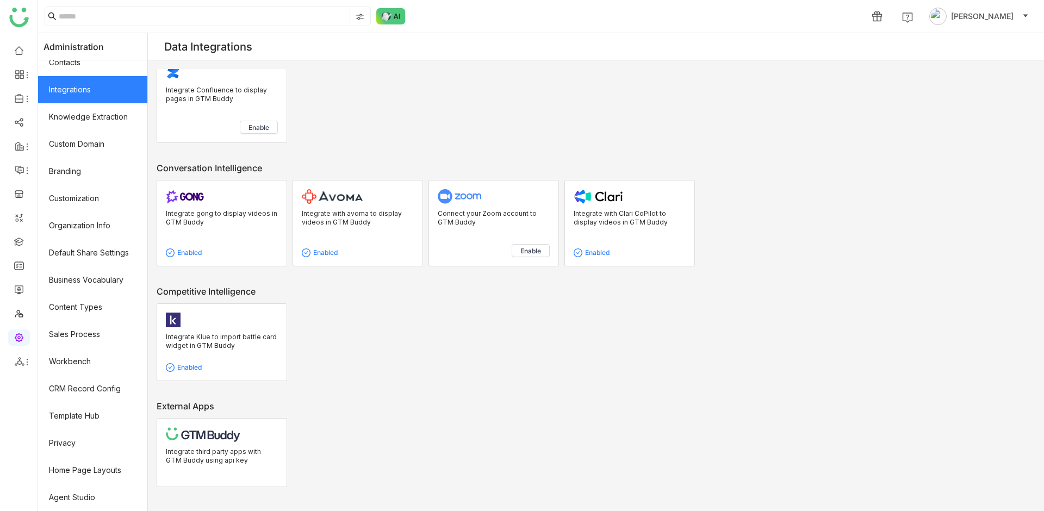
click at [219, 434] on img at bounding box center [203, 434] width 74 height 15
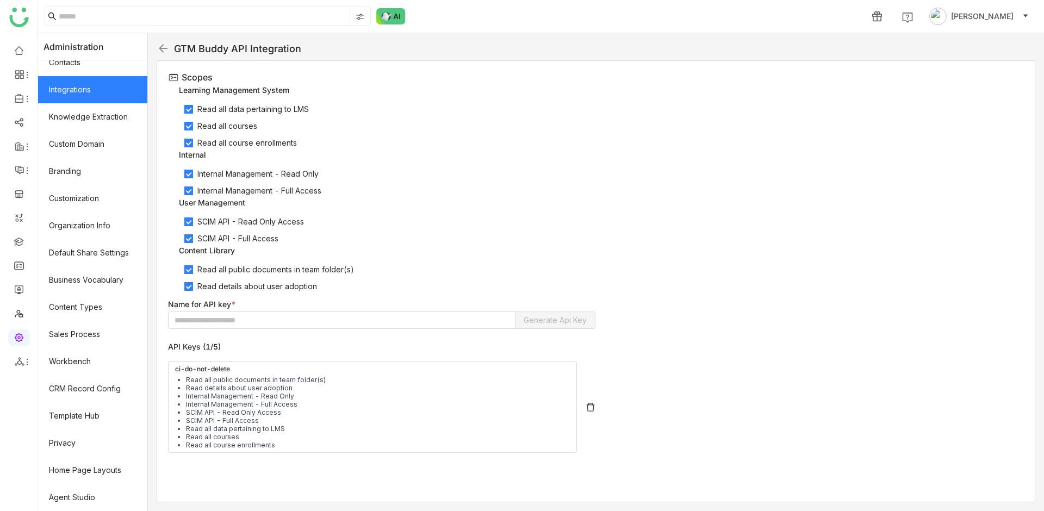
drag, startPoint x: 238, startPoint y: 366, endPoint x: 182, endPoint y: 366, distance: 56.5
click at [182, 366] on div "ci-do-not-delete Read all public documents in team folder(s) Read details about…" at bounding box center [372, 407] width 409 height 92
copy div "ci-do-not-delete"
click at [591, 409] on img at bounding box center [590, 407] width 11 height 11
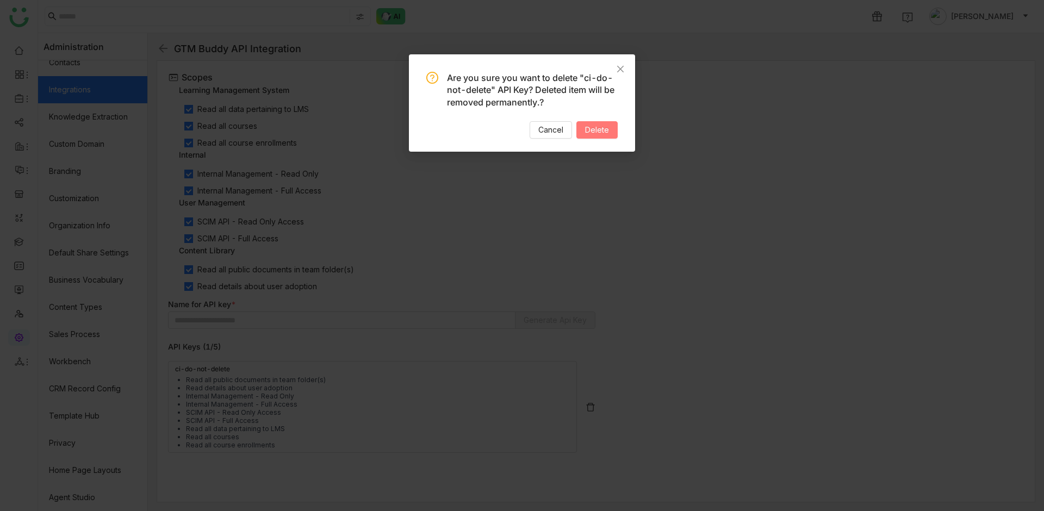
click at [603, 133] on span "Delete" at bounding box center [597, 130] width 24 height 12
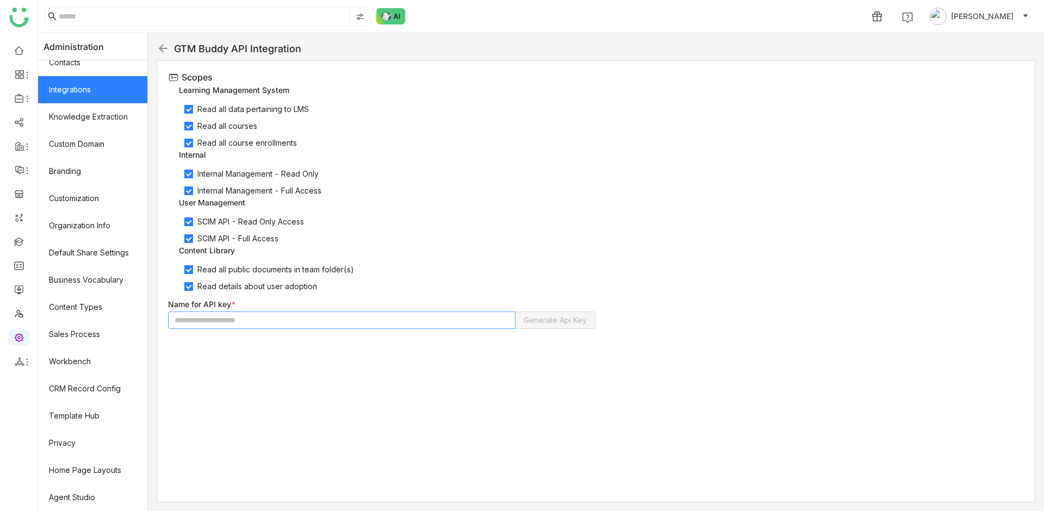
click at [309, 323] on input "text" at bounding box center [341, 319] width 347 height 17
paste input "**********"
type input "**********"
click at [534, 324] on span "Generate Api Key" at bounding box center [554, 320] width 63 height 12
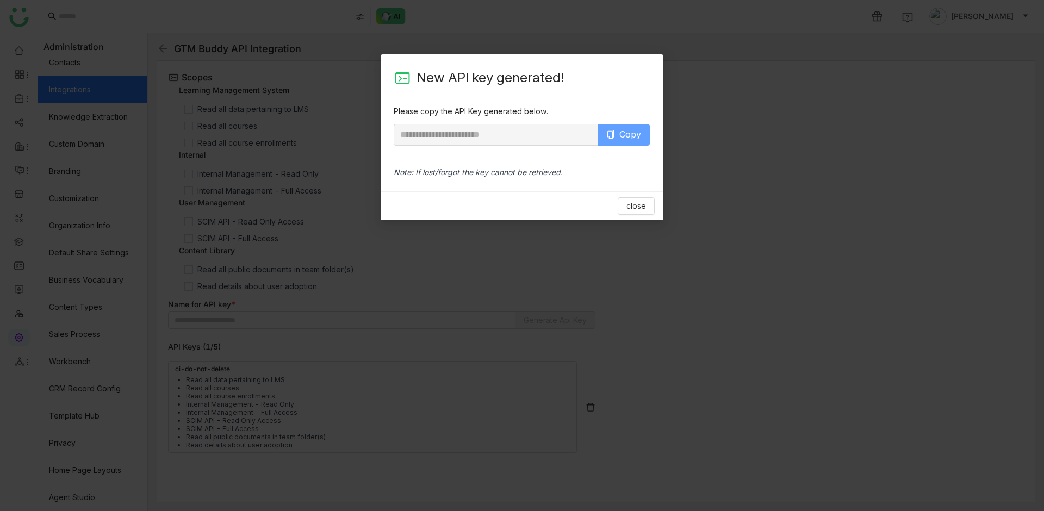
click at [620, 135] on span "Copy" at bounding box center [630, 135] width 22 height 14
